Goal: Task Accomplishment & Management: Use online tool/utility

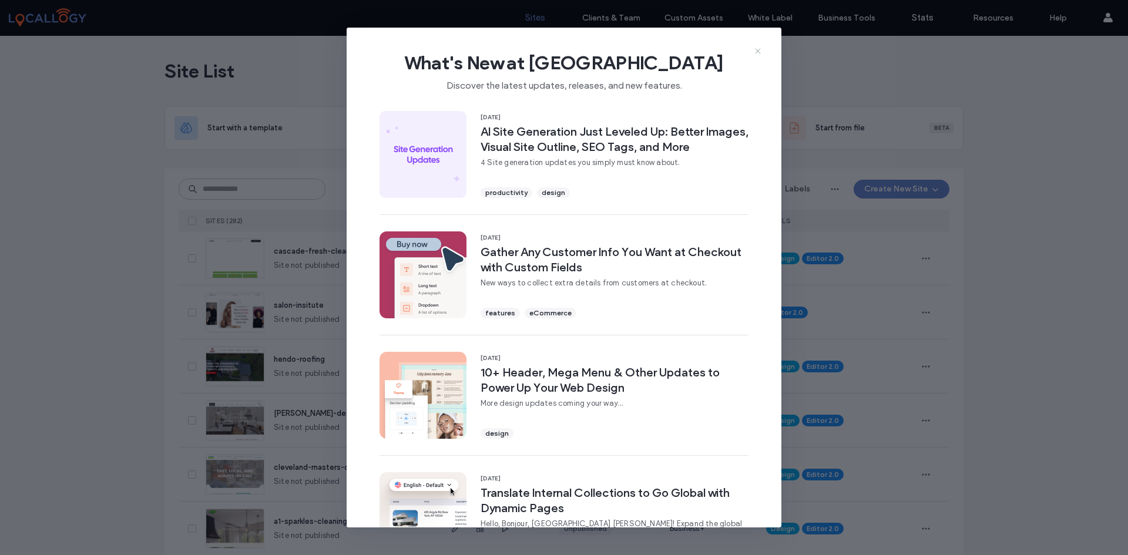
click at [757, 50] on icon at bounding box center [757, 50] width 9 height 9
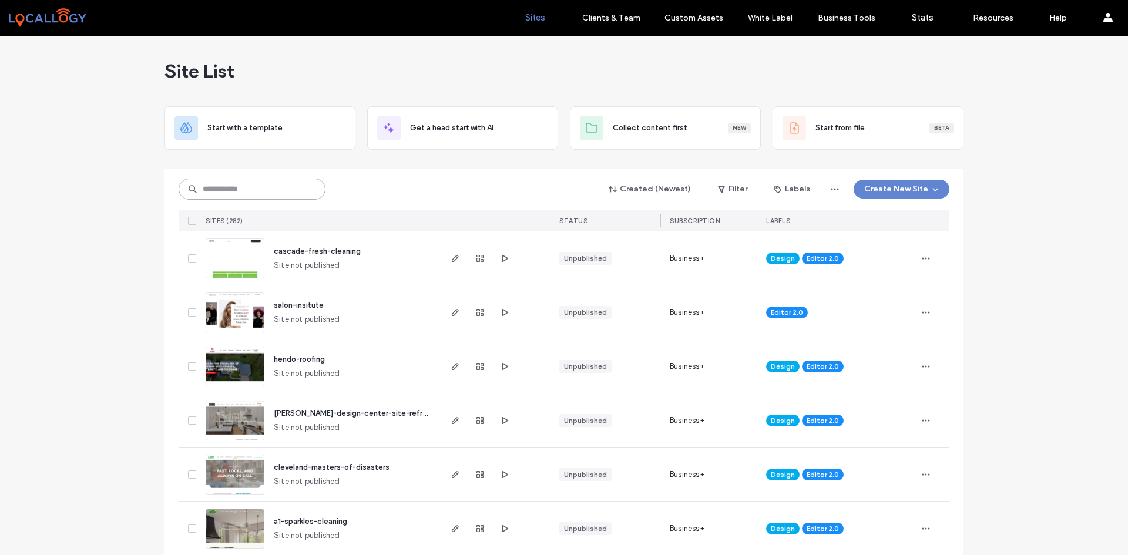
click at [280, 190] on input at bounding box center [252, 189] width 147 height 21
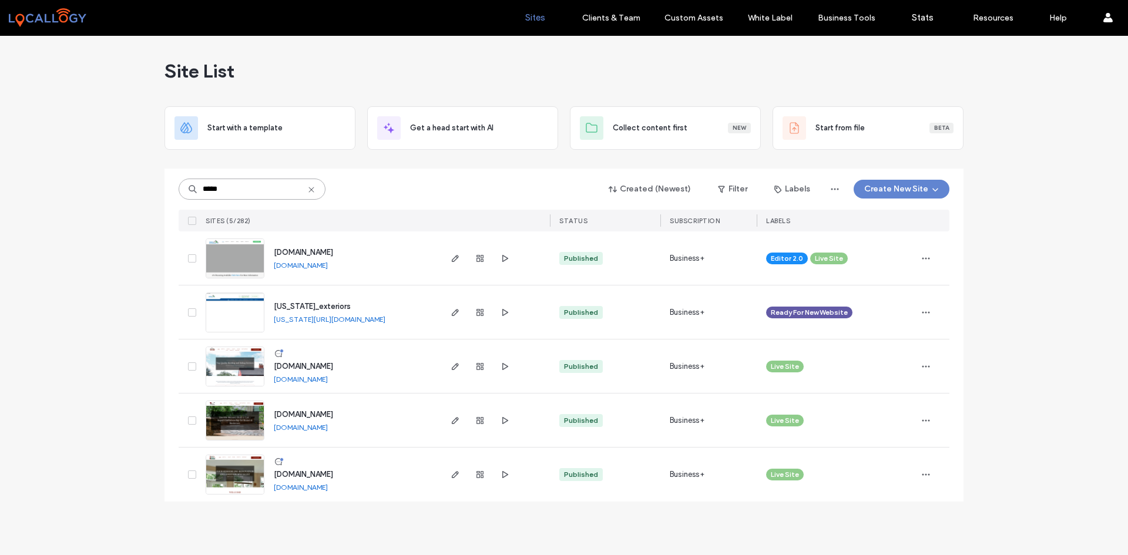
type input "*****"
click at [244, 257] on img at bounding box center [235, 279] width 58 height 80
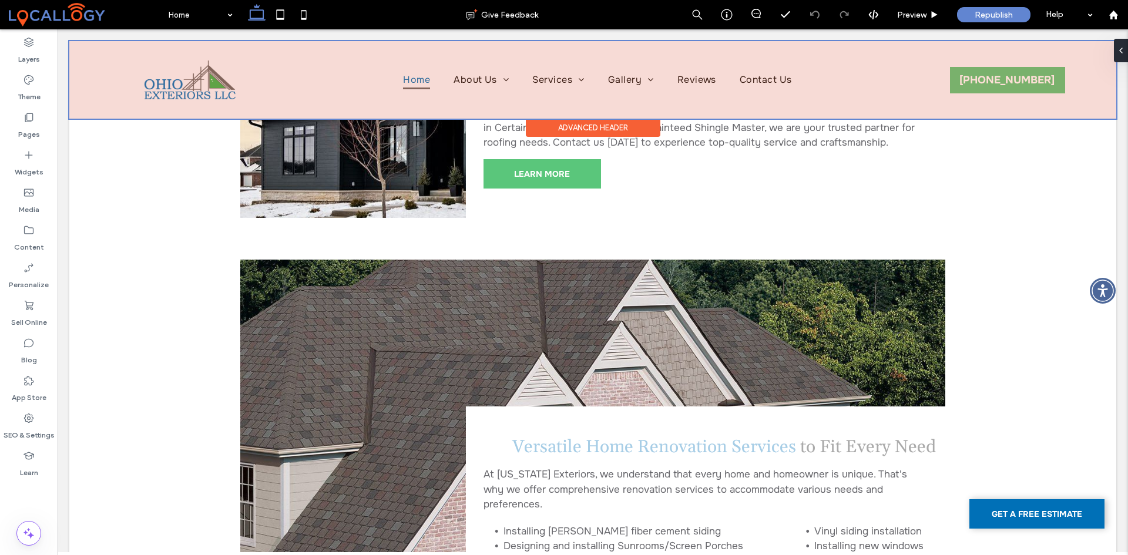
scroll to position [4229, 0]
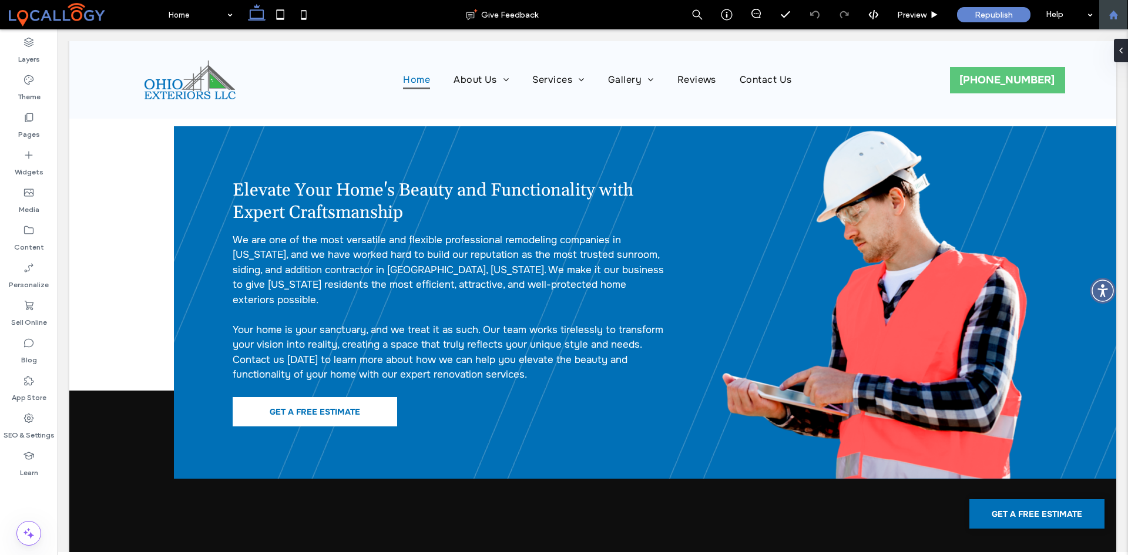
click at [1111, 16] on use at bounding box center [1112, 14] width 9 height 9
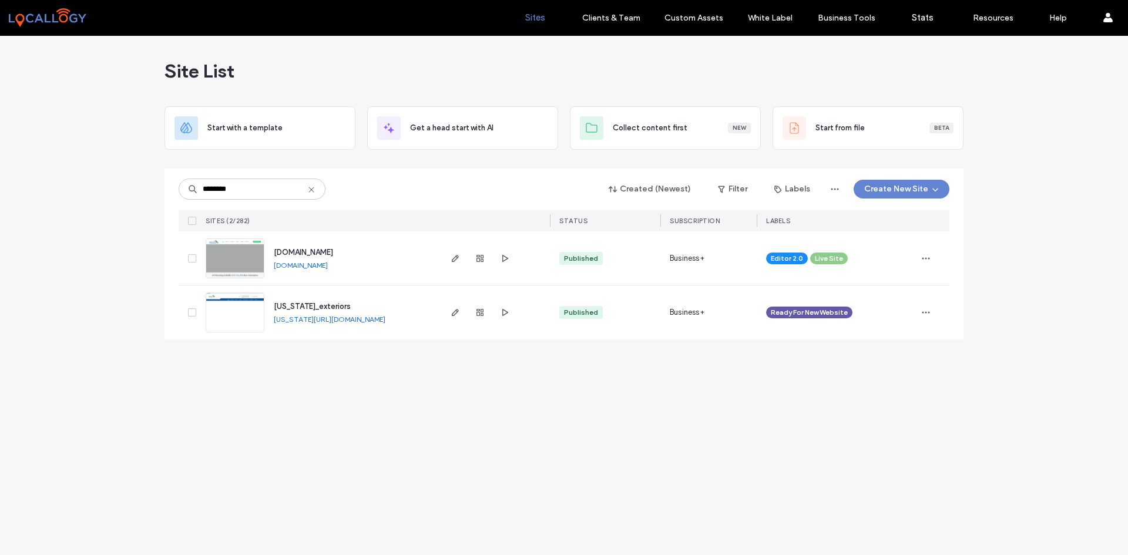
type input "********"
click at [231, 315] on img at bounding box center [235, 333] width 58 height 80
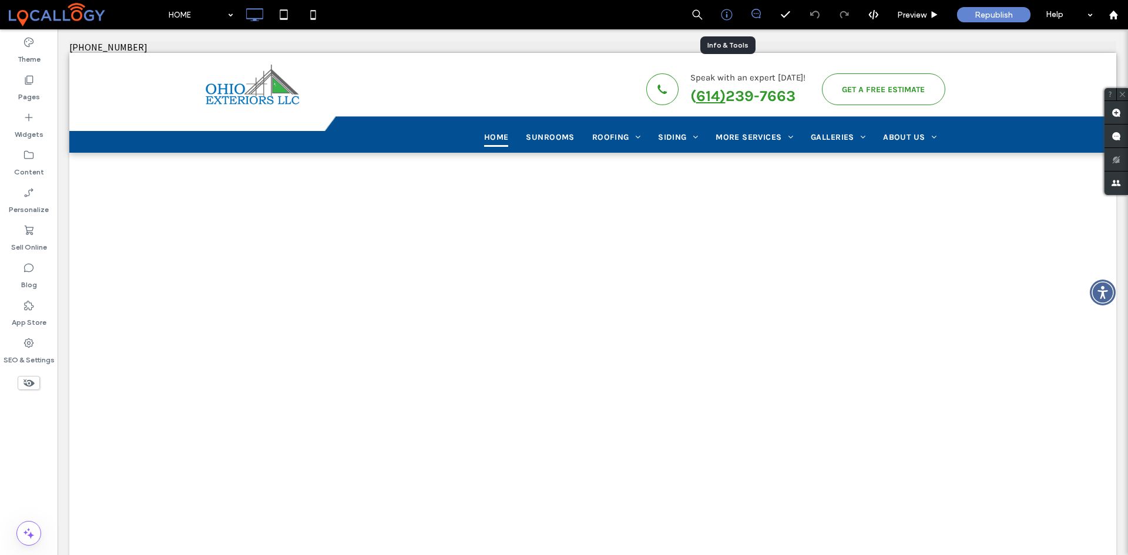
click at [730, 13] on icon at bounding box center [727, 15] width 12 height 12
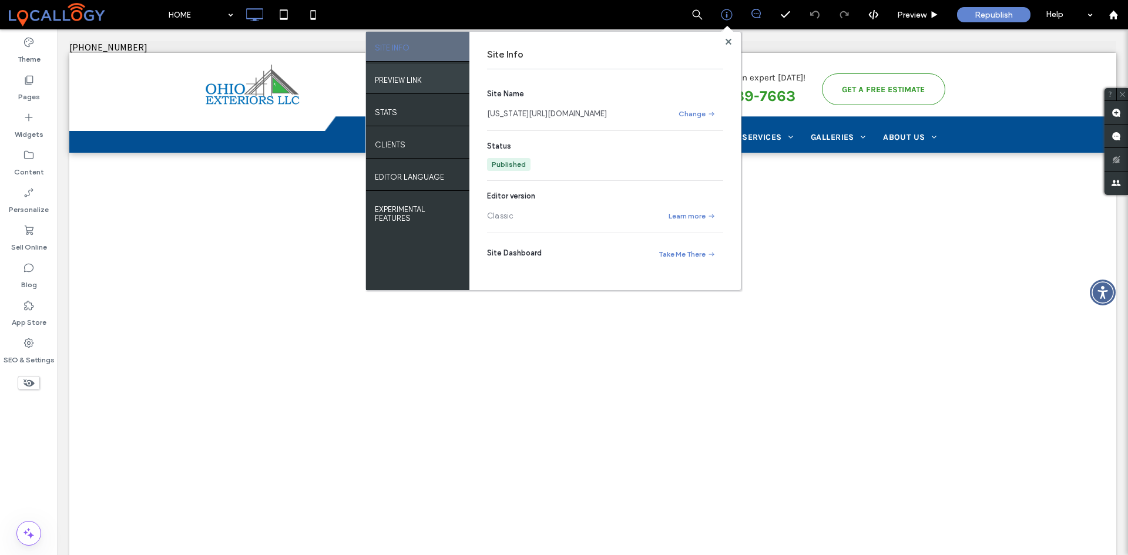
click at [418, 80] on label "PREVIEW LINK" at bounding box center [398, 77] width 47 height 15
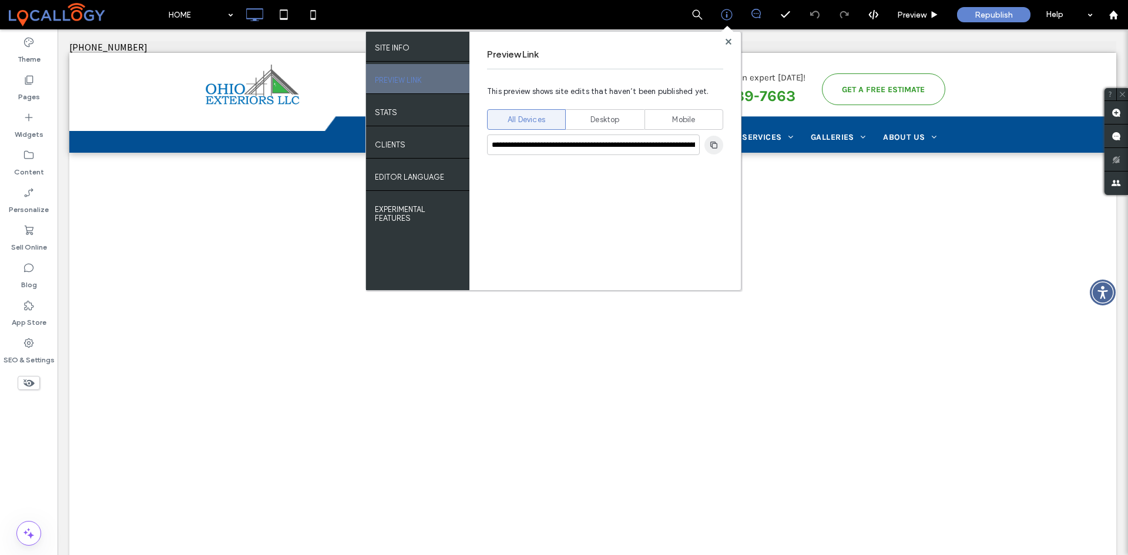
click at [709, 144] on icon "button" at bounding box center [713, 144] width 9 height 9
click at [616, 121] on span "Desktop" at bounding box center [604, 120] width 29 height 12
type input "**********"
click at [715, 144] on use "button" at bounding box center [713, 144] width 7 height 7
click at [727, 36] on span at bounding box center [727, 31] width 12 height 11
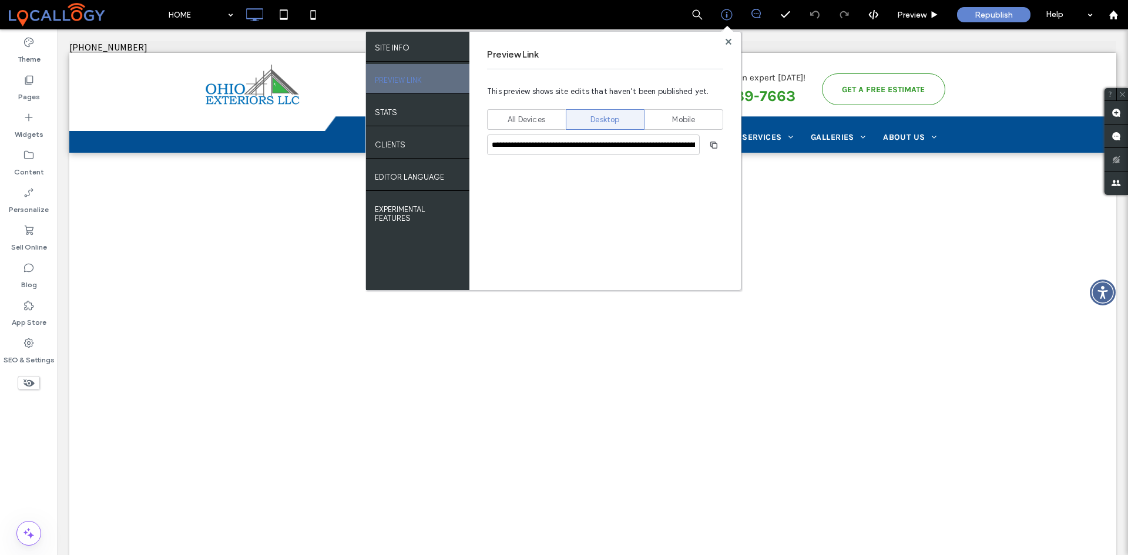
click at [724, 39] on div at bounding box center [728, 41] width 9 height 9
click at [728, 41] on use at bounding box center [728, 41] width 6 height 6
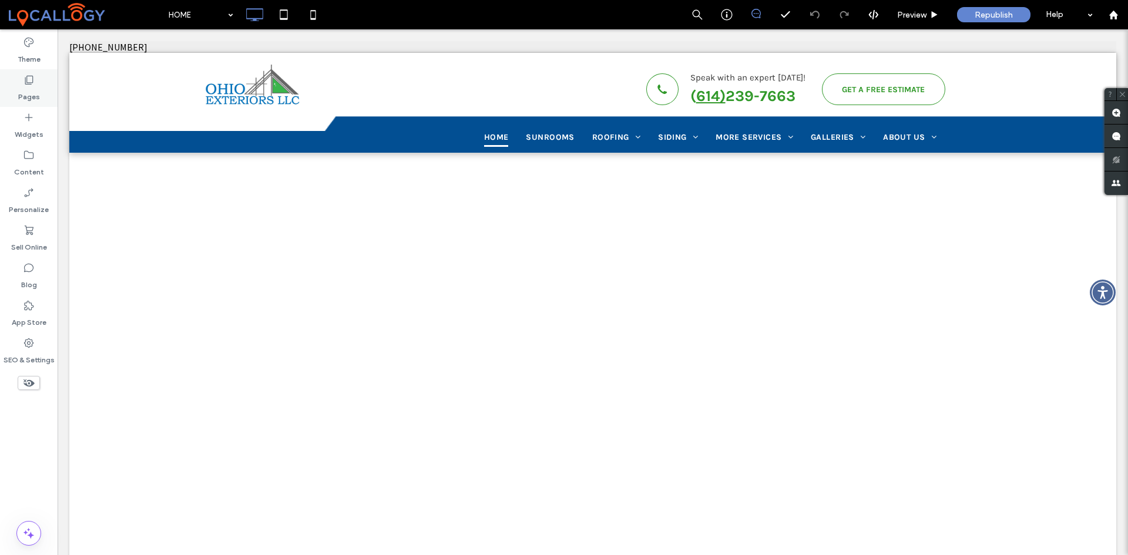
click at [32, 82] on icon at bounding box center [29, 80] width 12 height 12
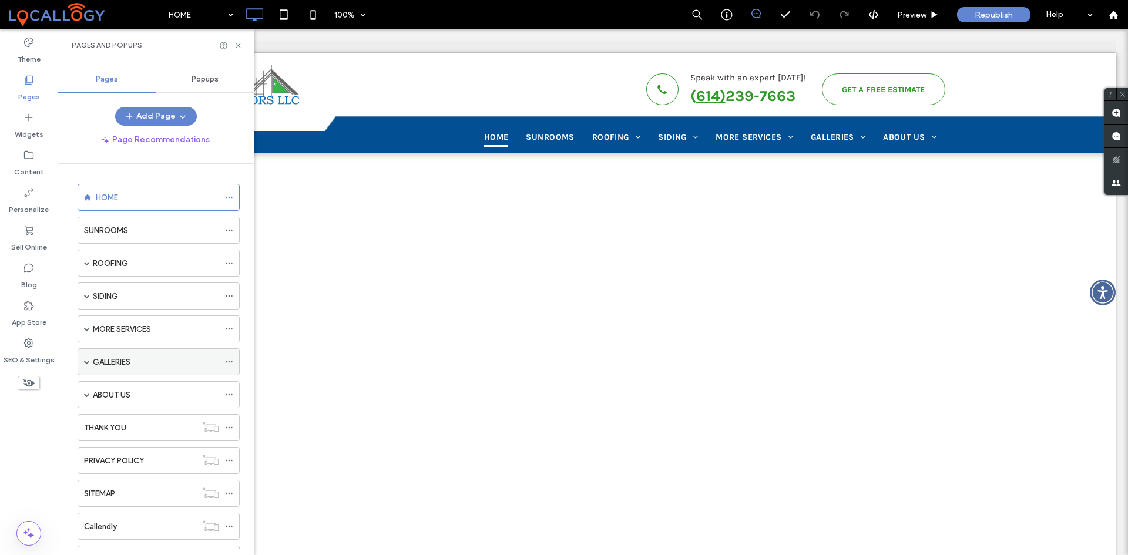
click at [83, 361] on div "GALLERIES" at bounding box center [159, 361] width 162 height 27
click at [89, 361] on span at bounding box center [87, 362] width 6 height 6
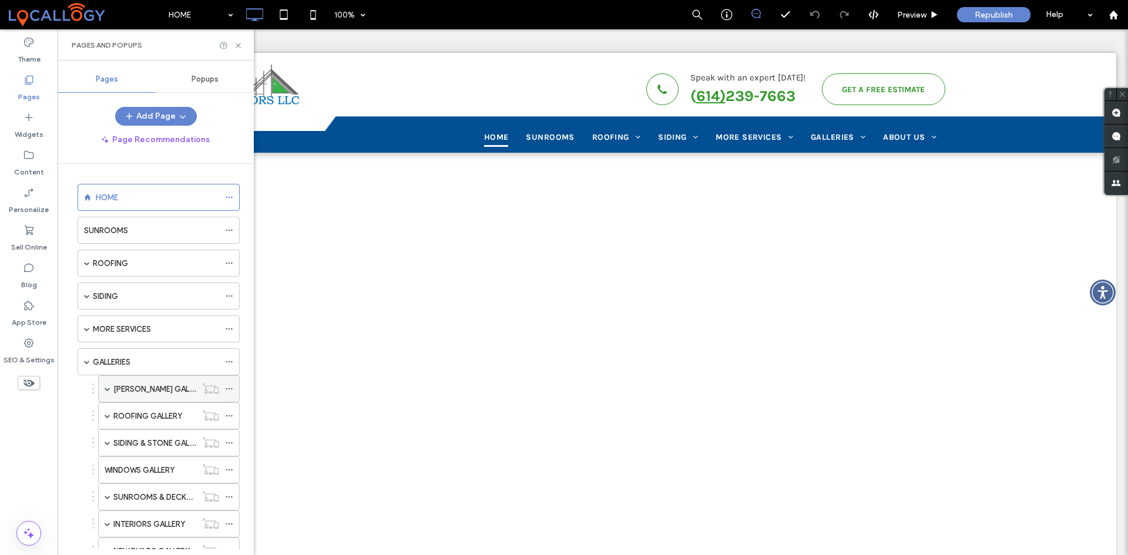
click at [162, 392] on label "[PERSON_NAME] GALLERY" at bounding box center [159, 389] width 93 height 21
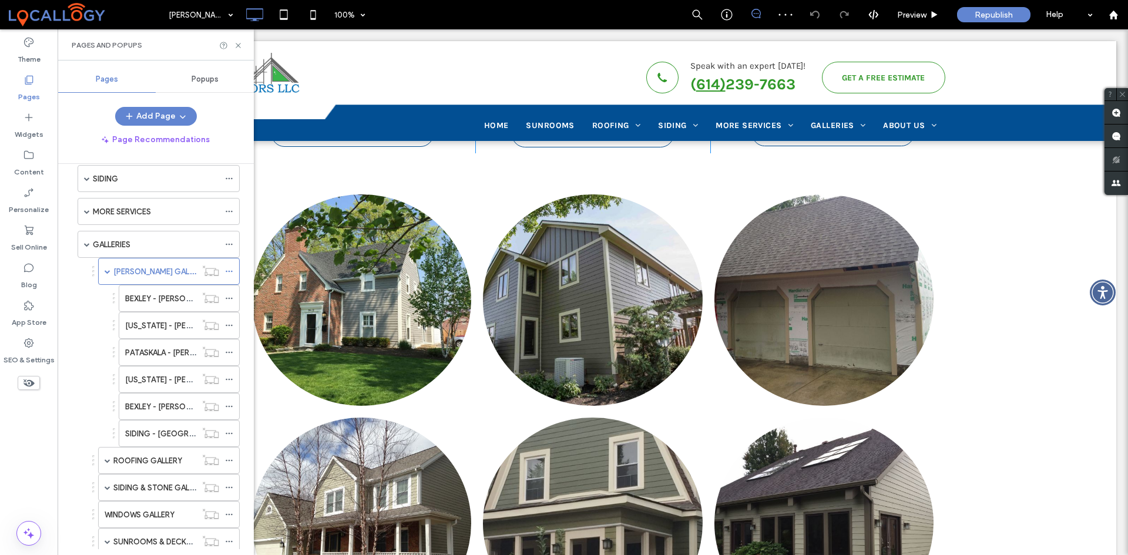
scroll to position [235, 0]
